Goal: Task Accomplishment & Management: Manage account settings

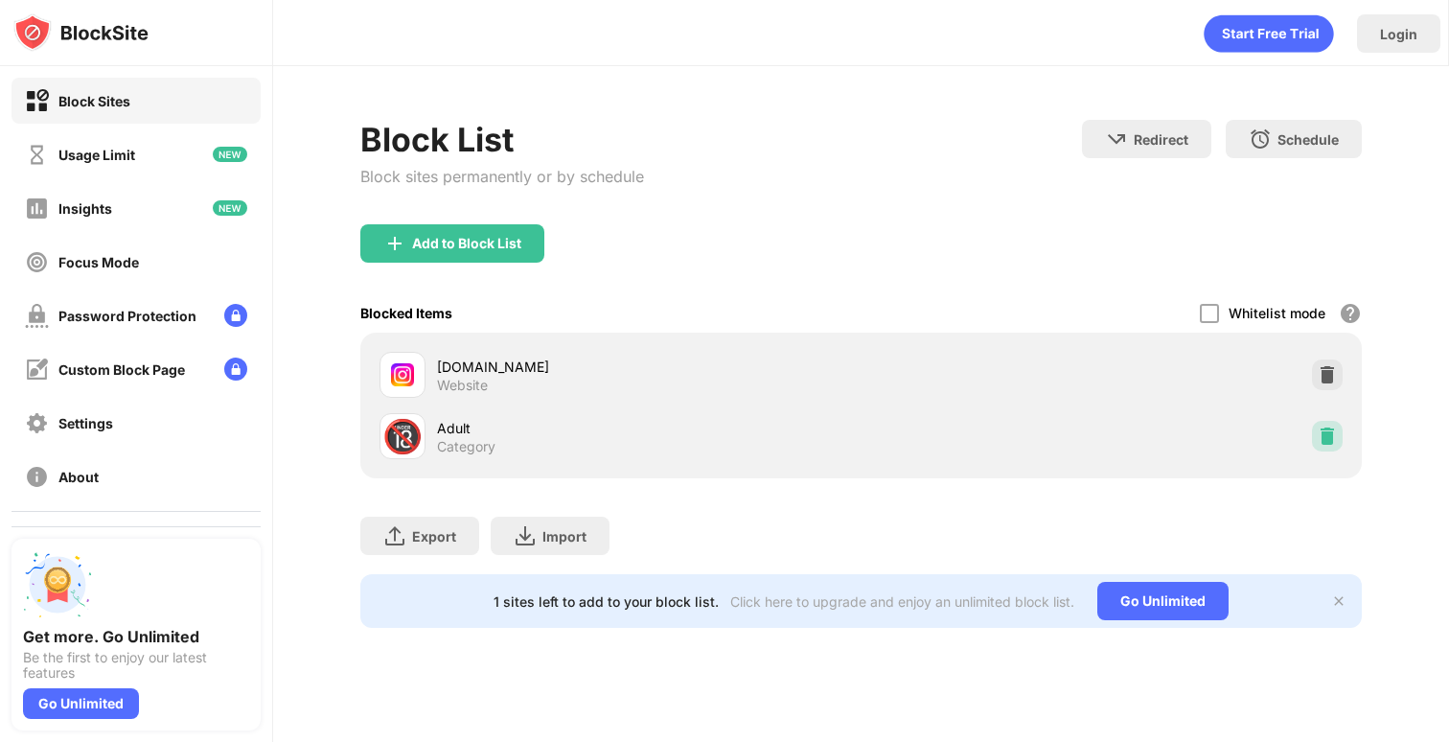
click at [1333, 428] on img at bounding box center [1327, 436] width 19 height 19
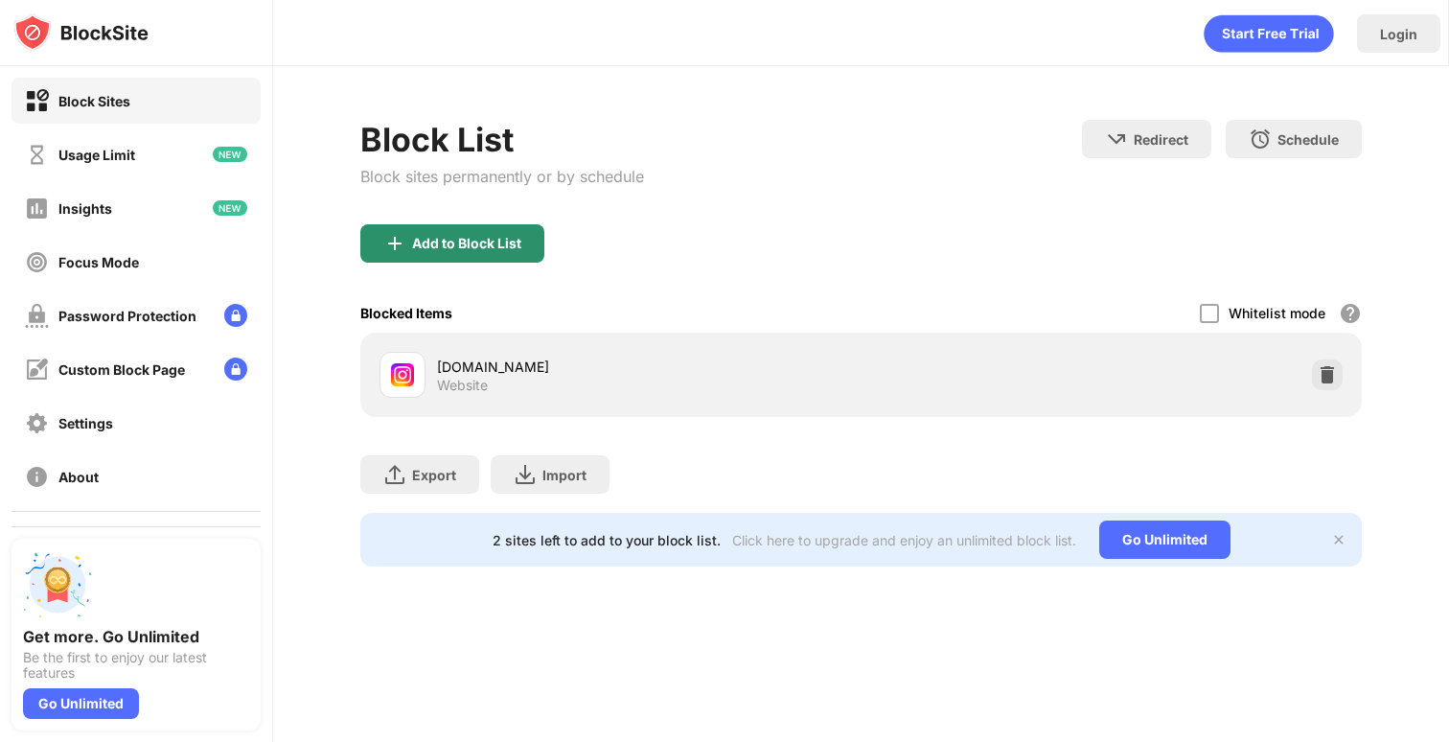
click at [452, 233] on div "Add to Block List" at bounding box center [452, 243] width 184 height 38
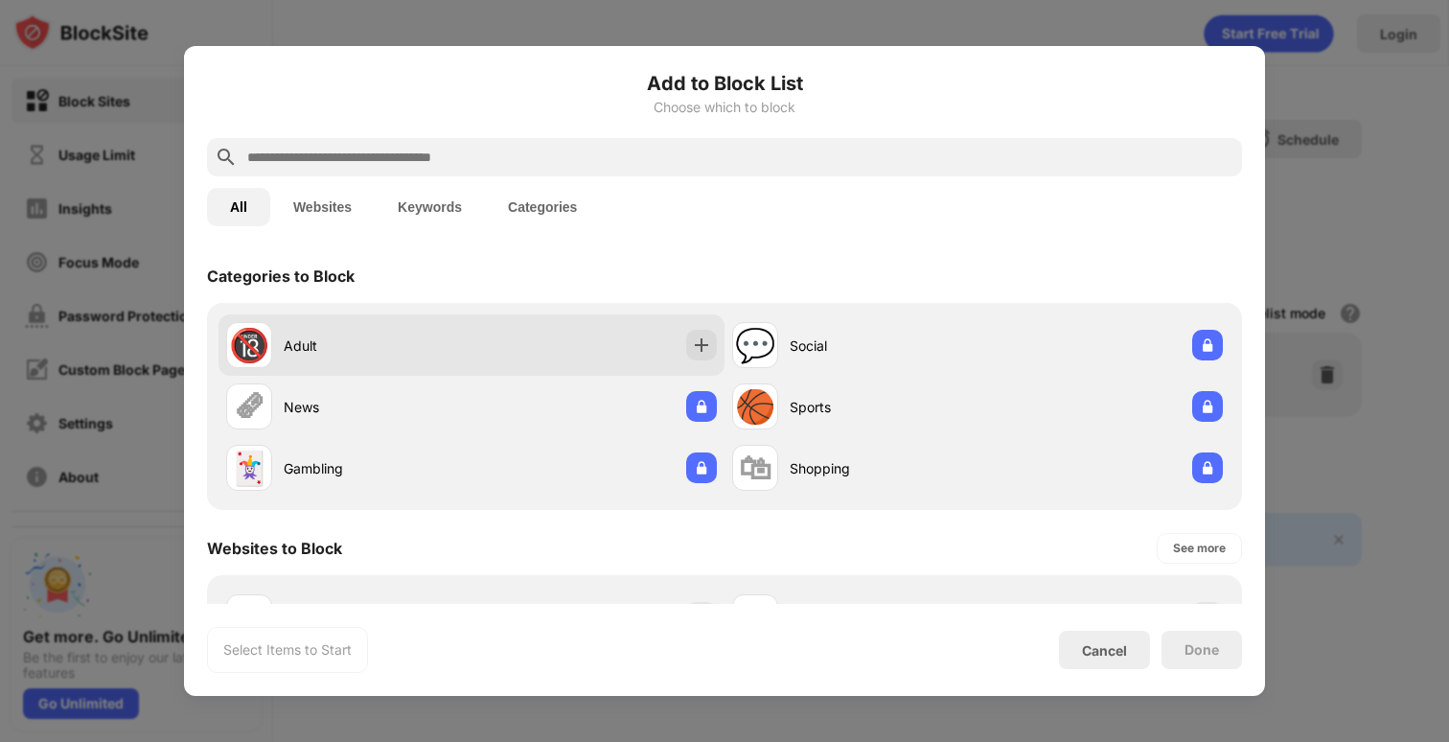
click at [408, 349] on div "Adult" at bounding box center [378, 346] width 188 height 20
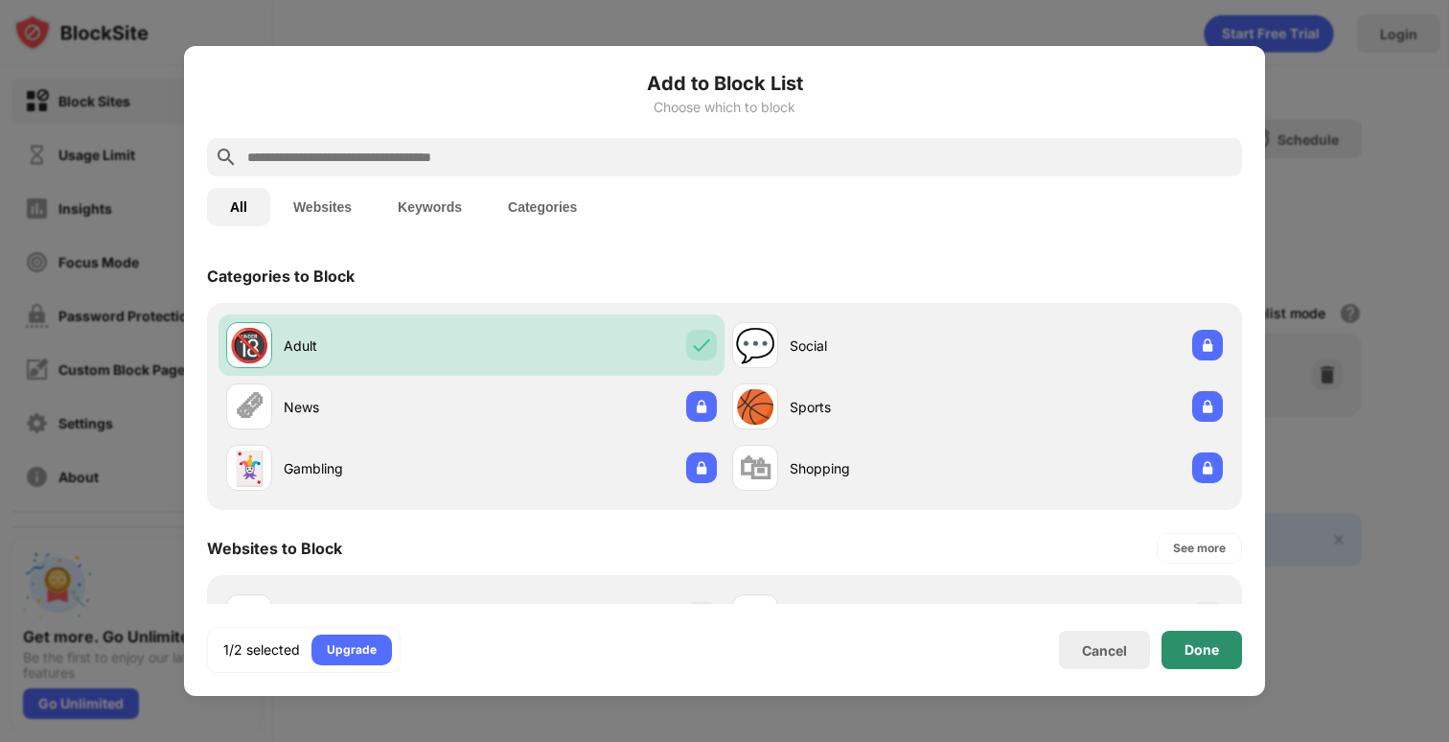
click at [1223, 649] on div "Done" at bounding box center [1202, 650] width 81 height 38
